Goal: Information Seeking & Learning: Learn about a topic

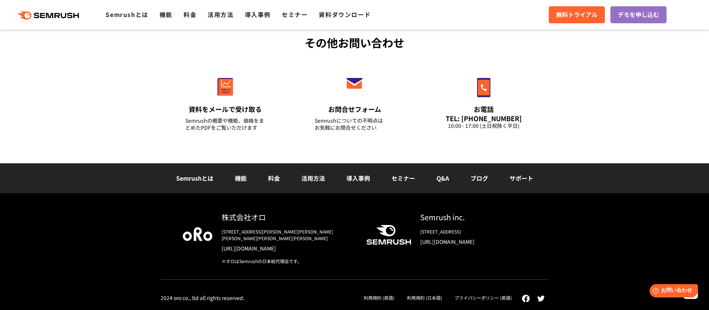
scroll to position [3320, 0]
click at [135, 18] on link "Semrushとは" at bounding box center [127, 14] width 42 height 9
